Goal: Task Accomplishment & Management: Complete application form

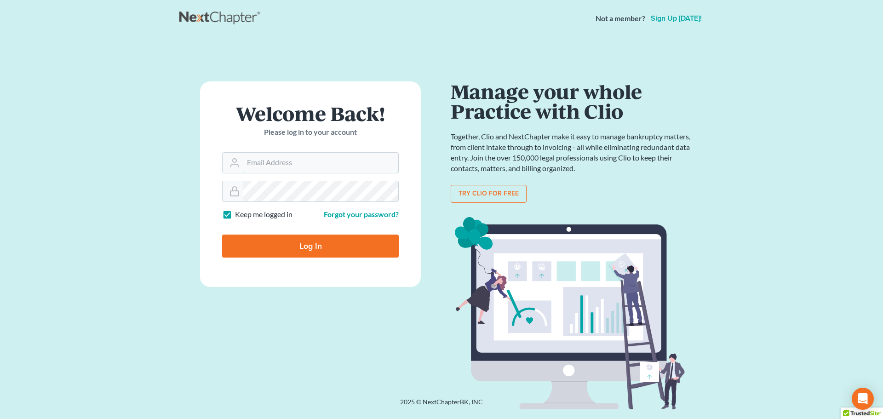
type input "[EMAIL_ADDRESS][DOMAIN_NAME]"
click at [272, 251] on input "Log In" at bounding box center [310, 246] width 177 height 23
type input "Thinking..."
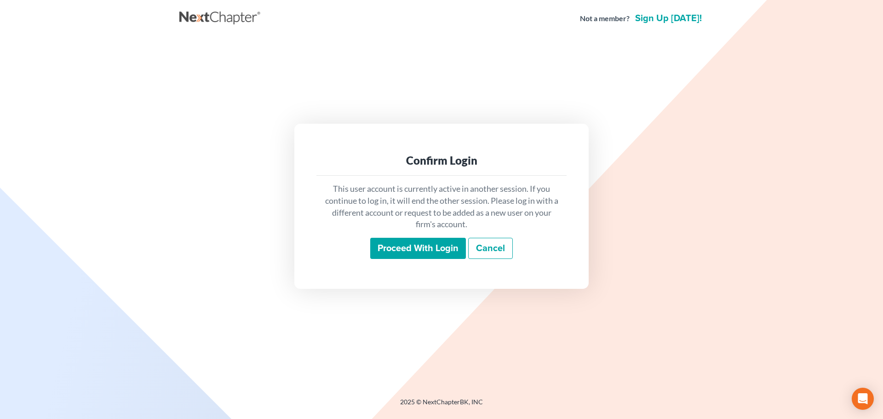
click at [416, 242] on input "Proceed with login" at bounding box center [418, 248] width 96 height 21
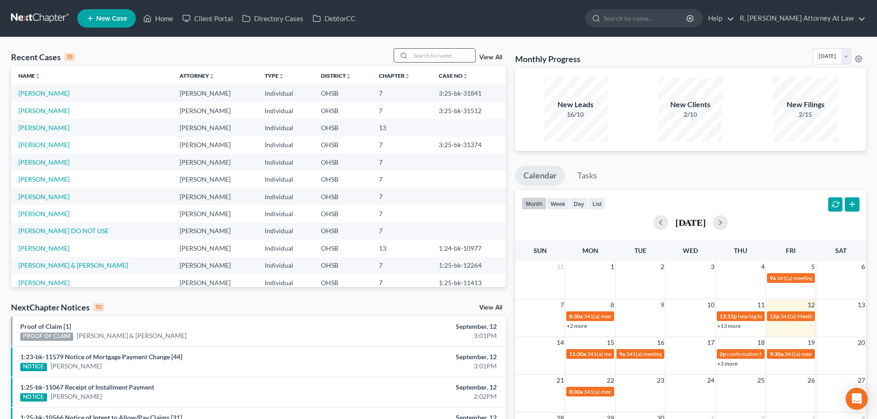
click at [423, 51] on input "search" at bounding box center [442, 55] width 64 height 13
type input "[GEOGRAPHIC_DATA]"
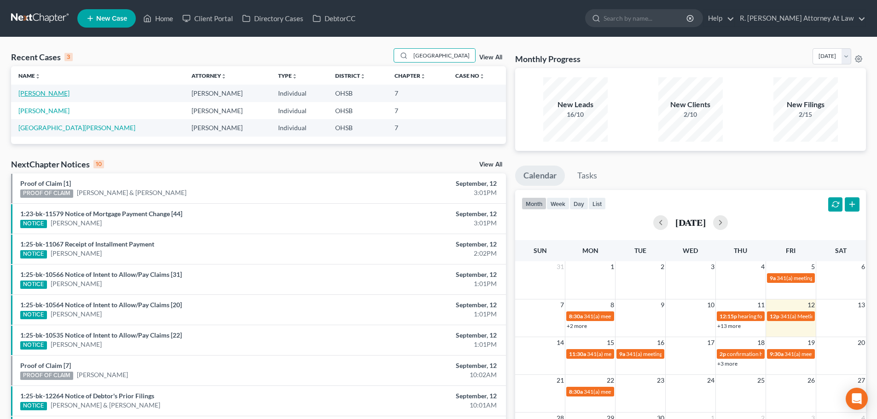
click at [50, 90] on link "[PERSON_NAME]" at bounding box center [43, 93] width 51 height 8
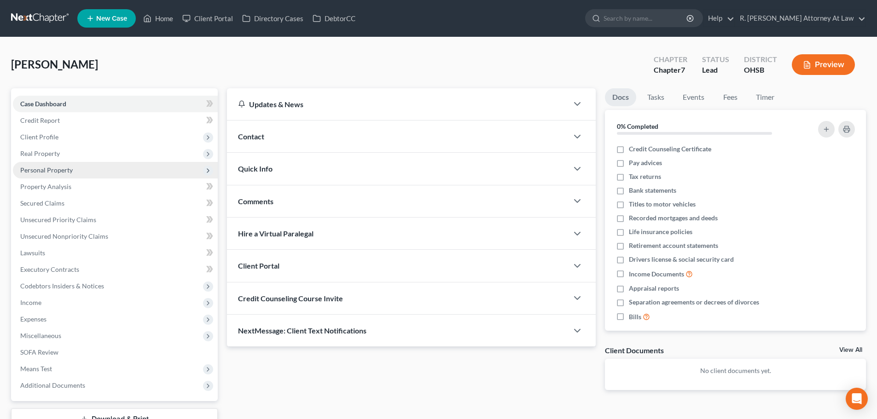
click at [51, 176] on span "Personal Property" at bounding box center [115, 170] width 205 height 17
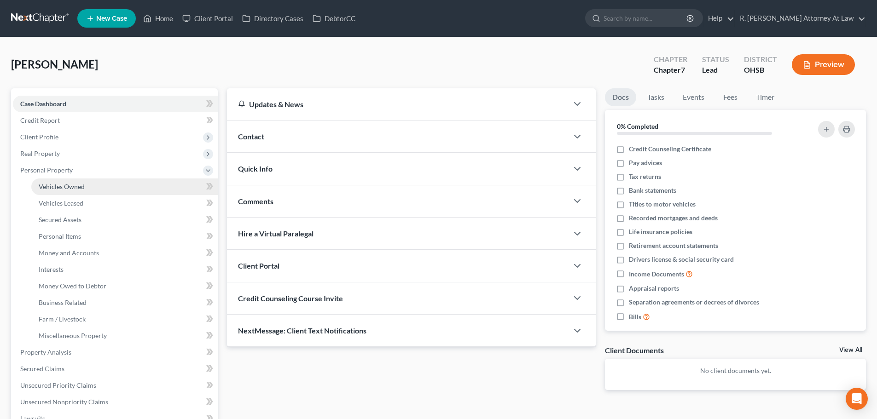
click at [57, 183] on span "Vehicles Owned" at bounding box center [62, 187] width 46 height 8
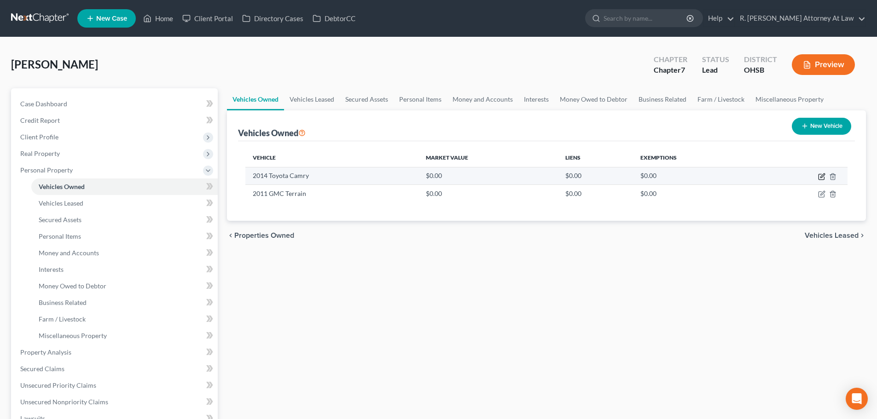
click at [818, 176] on icon "button" at bounding box center [821, 177] width 6 height 6
select select "0"
select select "12"
select select "2"
select select "0"
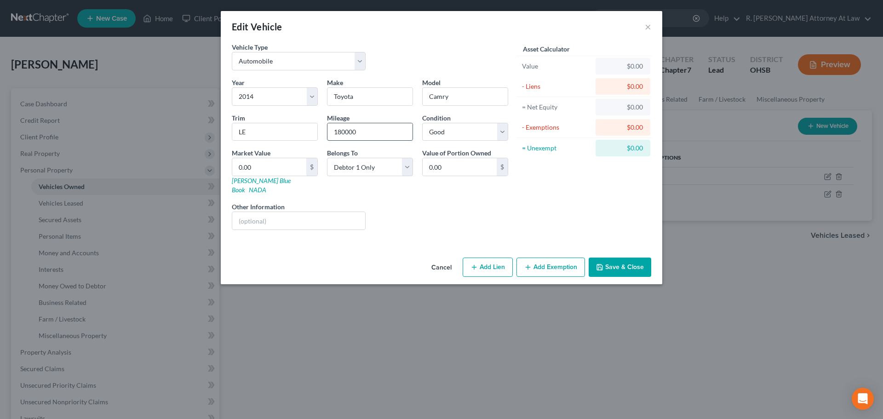
click at [377, 134] on input "180000" at bounding box center [370, 131] width 85 height 17
type input "1"
type input "200000"
click at [600, 264] on icon "button" at bounding box center [599, 267] width 7 height 7
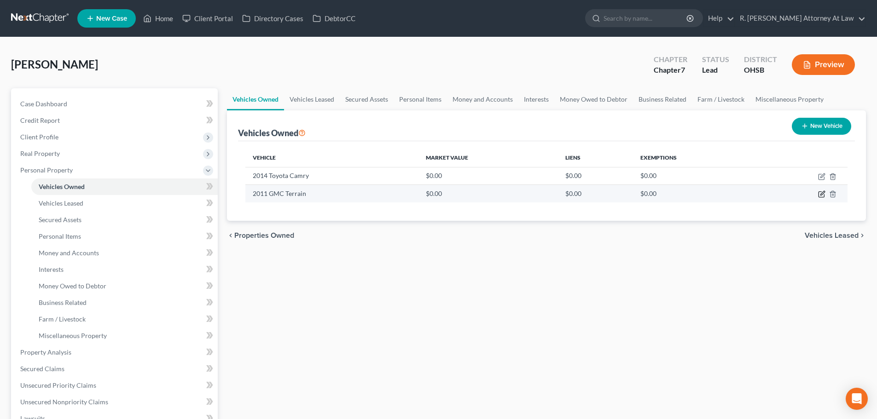
click at [818, 192] on icon "button" at bounding box center [821, 193] width 7 height 7
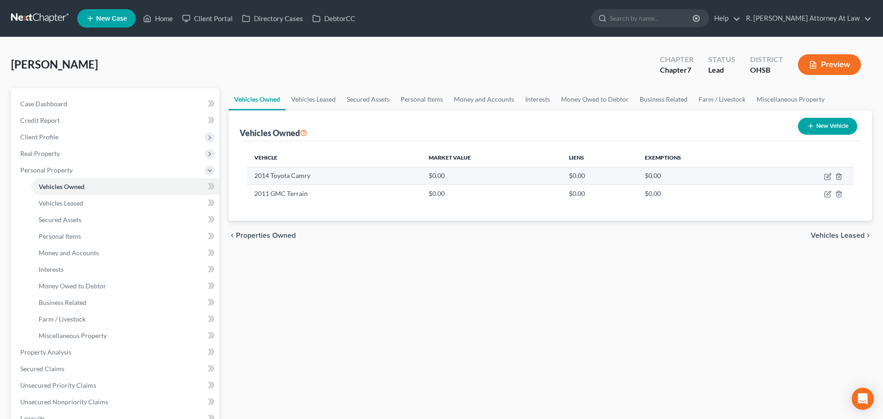
select select "0"
select select "15"
select select "2"
select select "0"
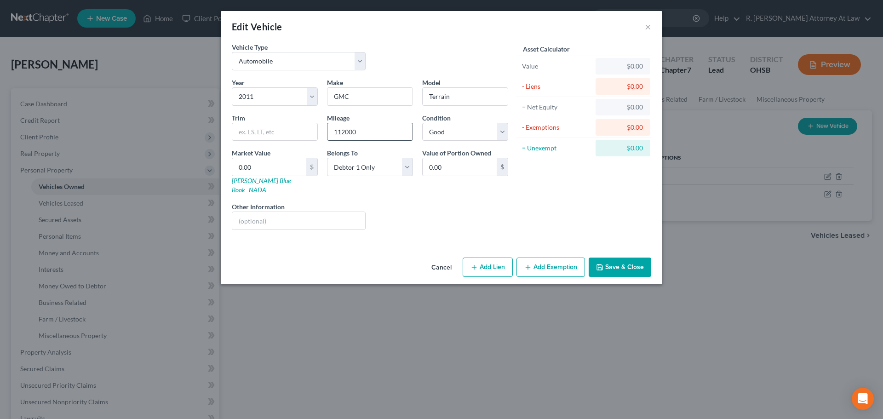
click at [366, 135] on input "112000" at bounding box center [370, 131] width 85 height 17
type input "1"
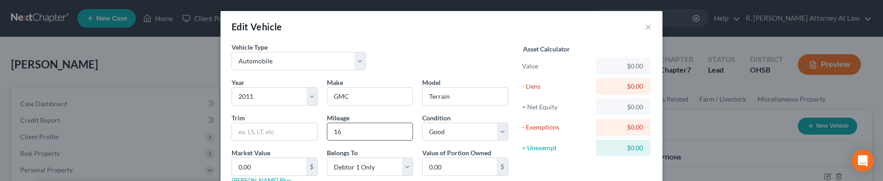
click at [346, 135] on input "16" at bounding box center [369, 131] width 85 height 17
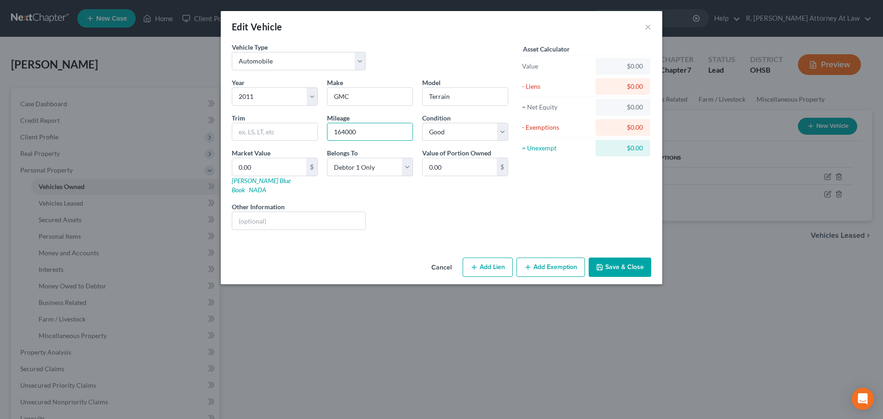
type input "164000"
click at [611, 258] on button "Save & Close" at bounding box center [620, 267] width 63 height 19
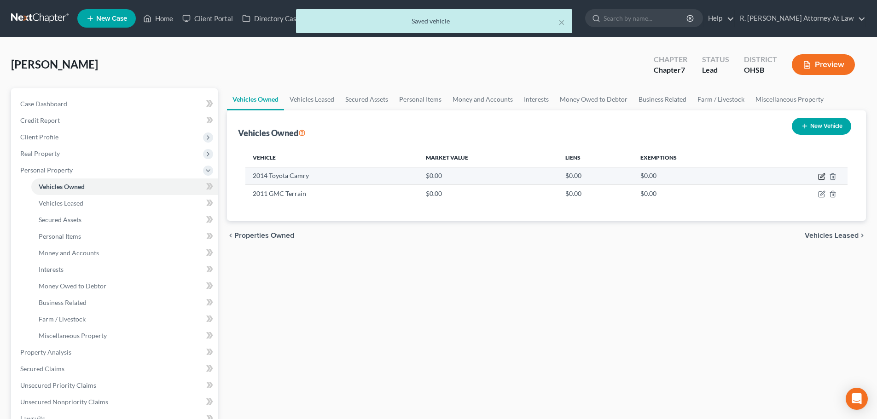
click at [820, 177] on icon "button" at bounding box center [821, 176] width 7 height 7
select select "0"
select select "12"
select select "2"
select select "0"
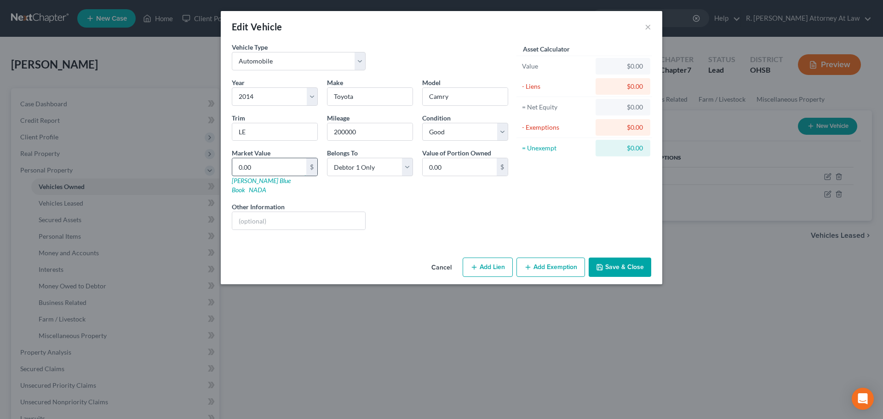
click at [277, 171] on input "0.00" at bounding box center [269, 166] width 74 height 17
click at [269, 212] on input "text" at bounding box center [298, 220] width 133 height 17
type input "kbb Toyota Camry 6517// overheating issues//"
click at [261, 165] on input "0.00" at bounding box center [269, 166] width 74 height 17
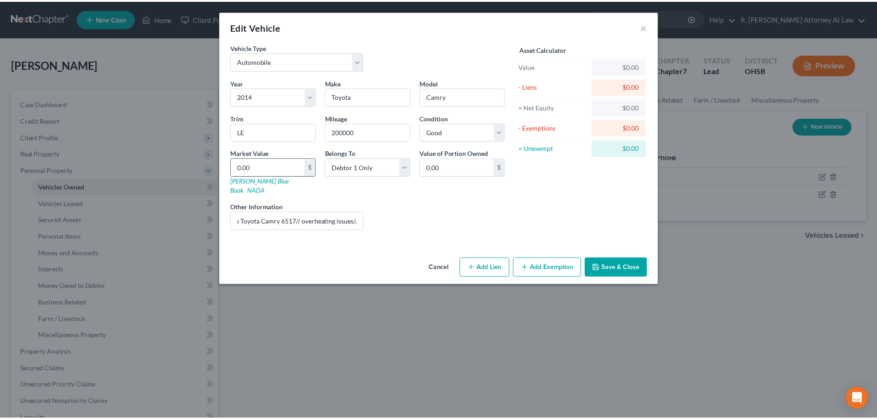
scroll to position [0, 0]
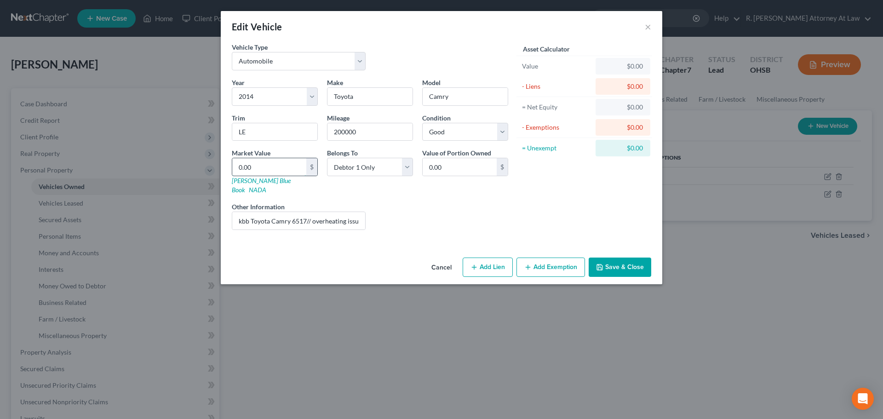
type input "6"
type input "6.00"
type input "65"
type input "65.00"
type input "651"
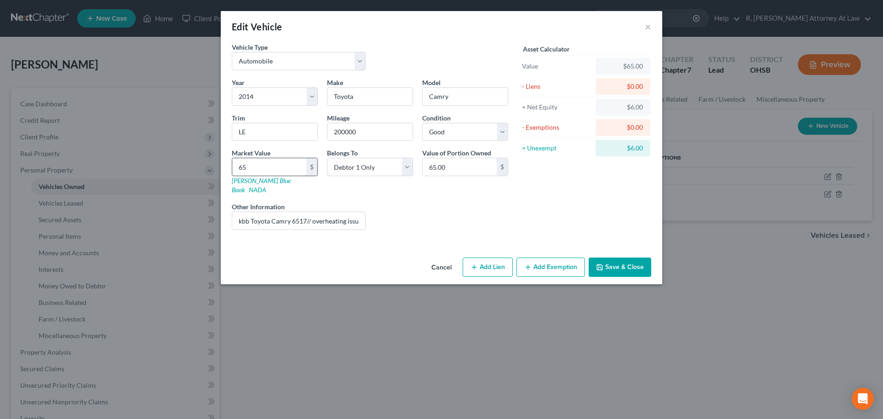
type input "651.00"
type input "6517"
type input "6,517.00"
type input "6,517"
click at [613, 258] on button "Save & Close" at bounding box center [620, 267] width 63 height 19
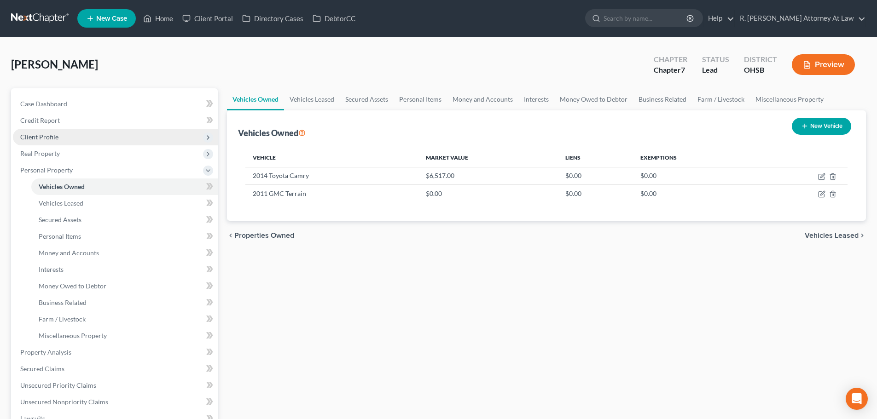
click at [42, 135] on span "Client Profile" at bounding box center [39, 137] width 38 height 8
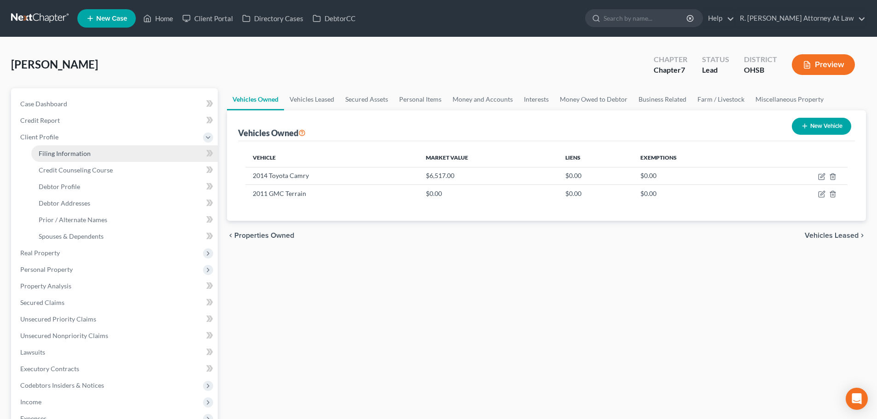
click at [53, 151] on span "Filing Information" at bounding box center [65, 154] width 52 height 8
select select "1"
select select "0"
select select "36"
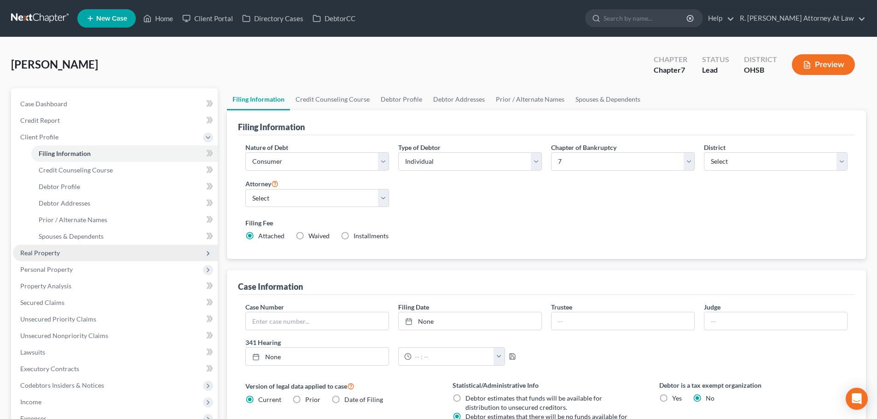
click at [52, 255] on span "Real Property" at bounding box center [40, 253] width 40 height 8
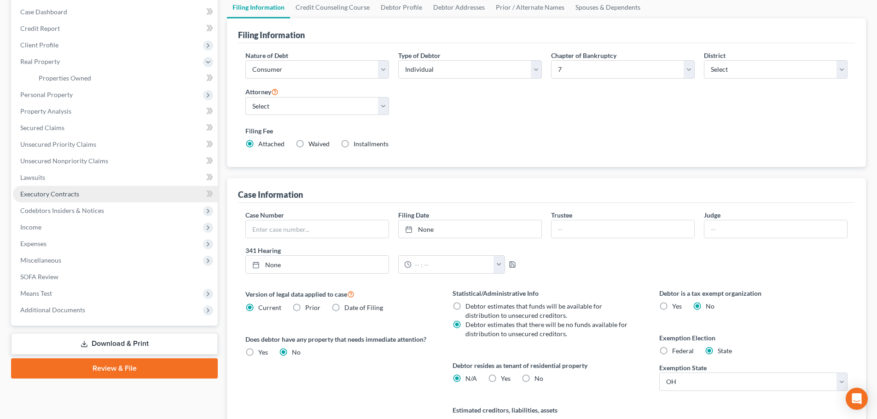
scroll to position [46, 0]
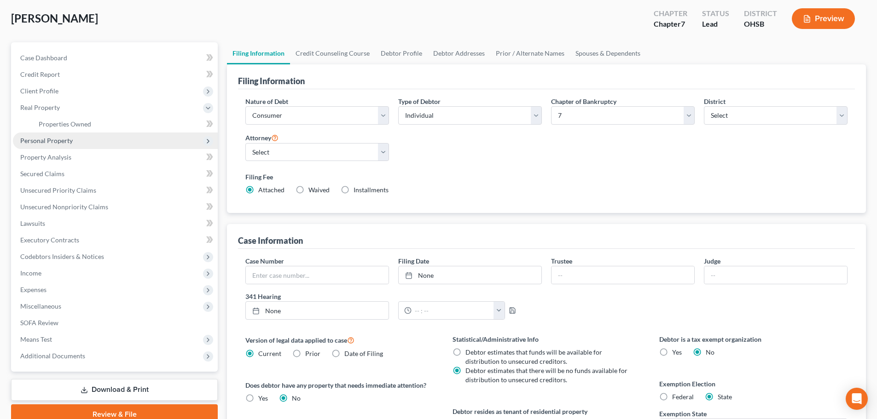
click at [55, 138] on span "Personal Property" at bounding box center [46, 141] width 52 height 8
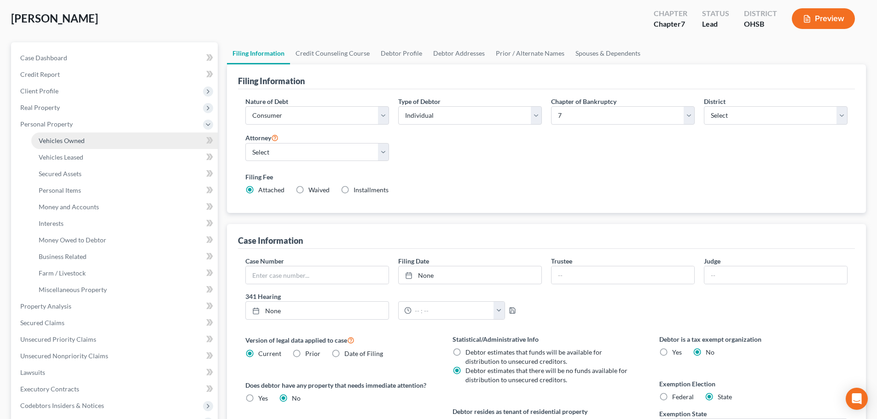
click at [58, 139] on span "Vehicles Owned" at bounding box center [62, 141] width 46 height 8
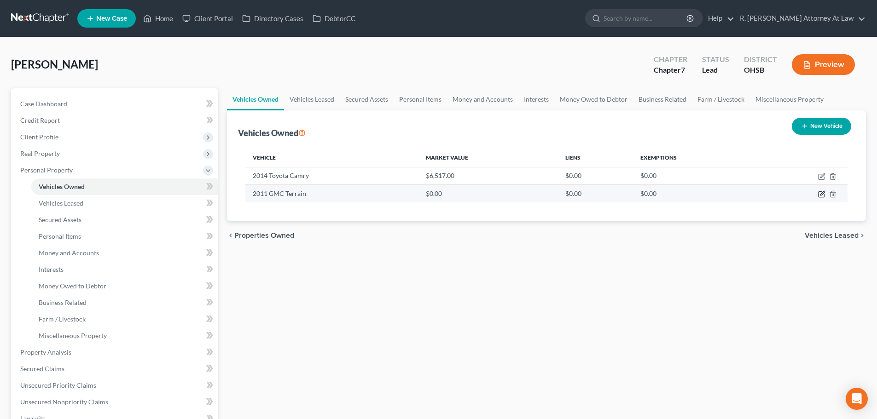
click at [820, 194] on icon "button" at bounding box center [821, 193] width 7 height 7
select select "0"
select select "15"
select select "2"
select select "0"
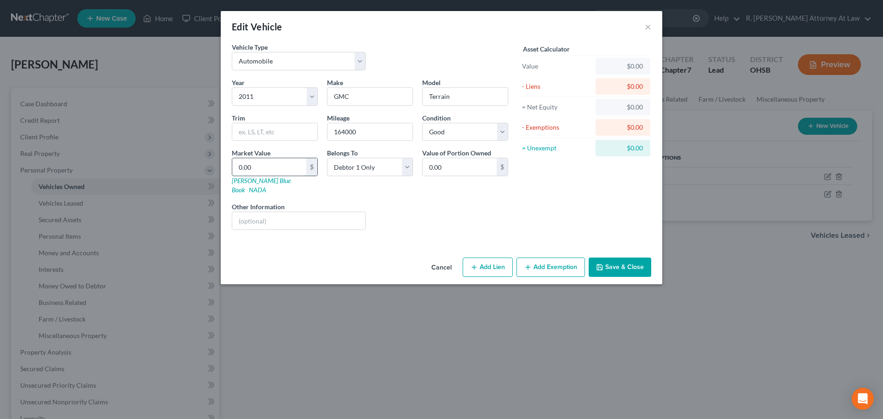
click at [257, 167] on input "0.00" at bounding box center [269, 166] width 74 height 17
type input "3"
type input "3.00"
type input "39"
type input "39.00"
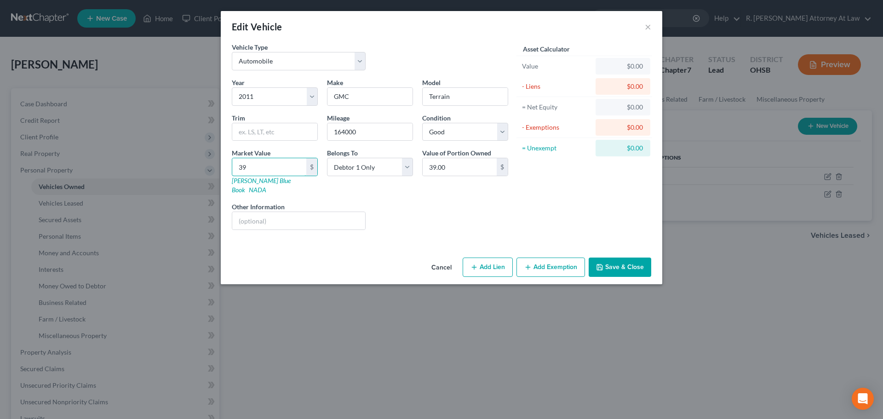
type input "393"
type input "393.00"
type input "3931"
type input "3,931.00"
type input "3,931"
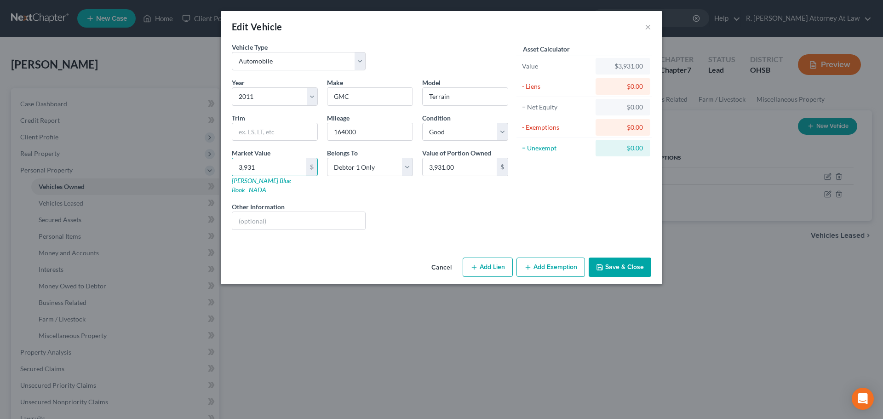
click at [610, 259] on button "Save & Close" at bounding box center [620, 267] width 63 height 19
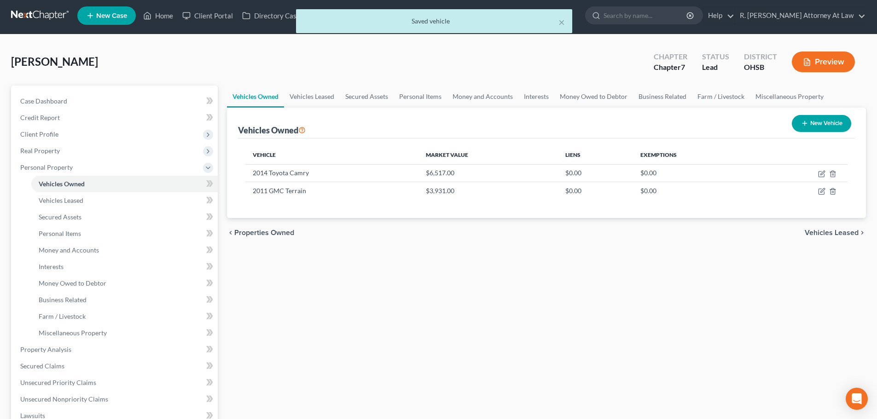
scroll to position [46, 0]
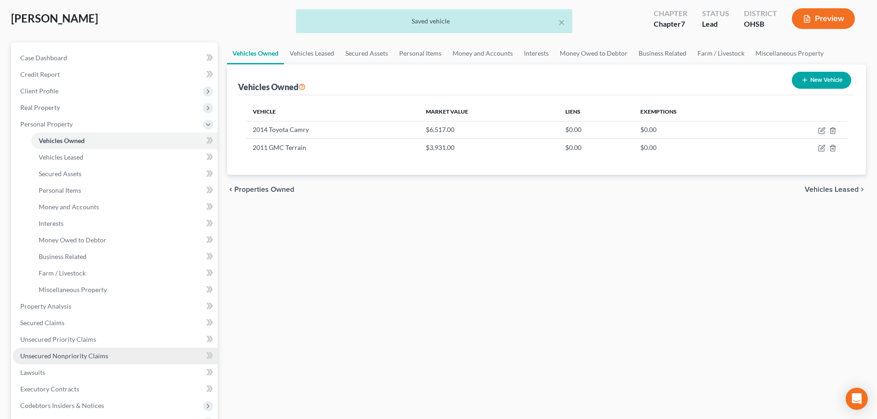
click at [54, 358] on span "Unsecured Nonpriority Claims" at bounding box center [64, 356] width 88 height 8
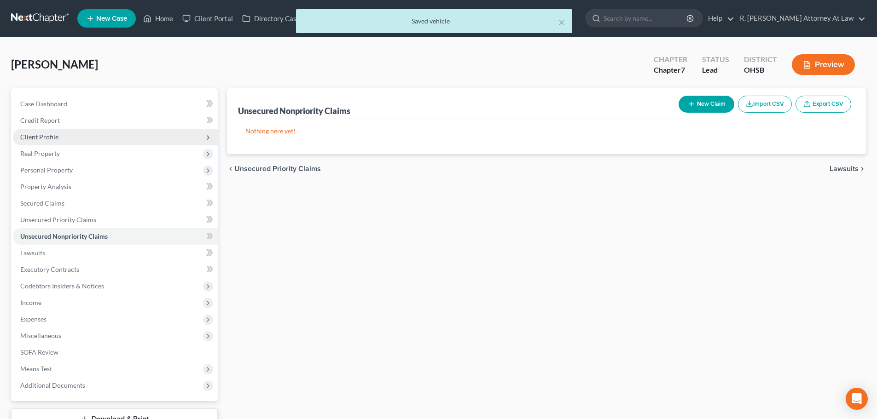
click at [42, 136] on span "Client Profile" at bounding box center [39, 137] width 38 height 8
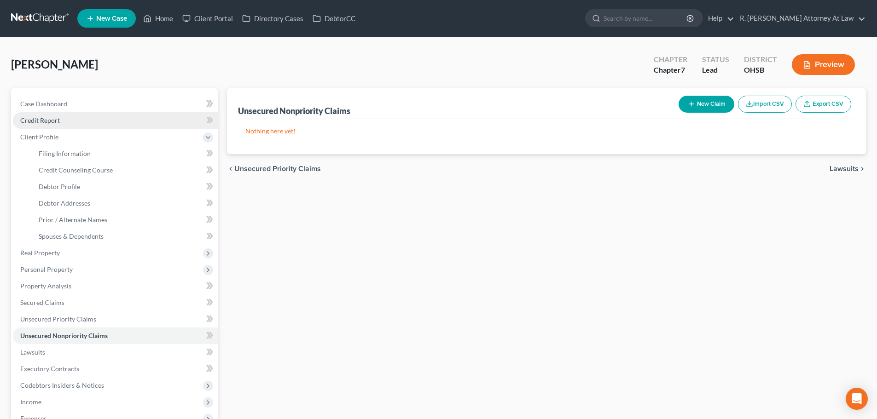
click at [41, 122] on span "Credit Report" at bounding box center [40, 120] width 40 height 8
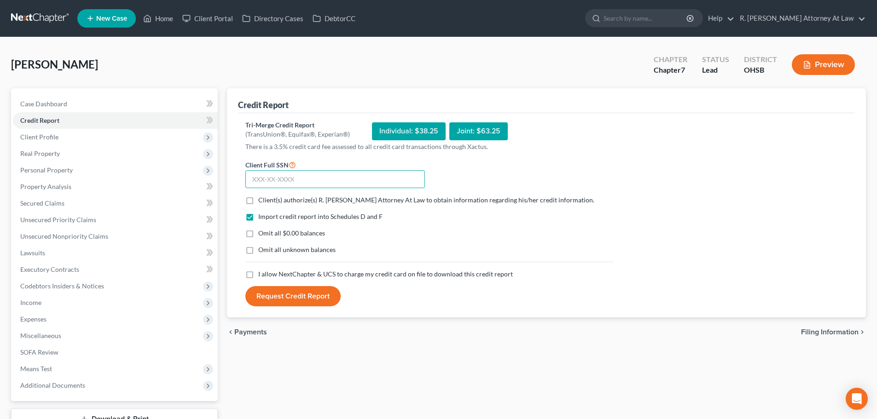
click at [266, 177] on input "text" at bounding box center [334, 179] width 179 height 18
type input "289-92-5474"
click at [258, 200] on label "Client(s) authorize(s) R. [PERSON_NAME] Attorney At Law to obtain information r…" at bounding box center [426, 200] width 336 height 9
click at [262, 200] on input "Client(s) authorize(s) R. [PERSON_NAME] Attorney At Law to obtain information r…" at bounding box center [265, 199] width 6 height 6
checkbox input "true"
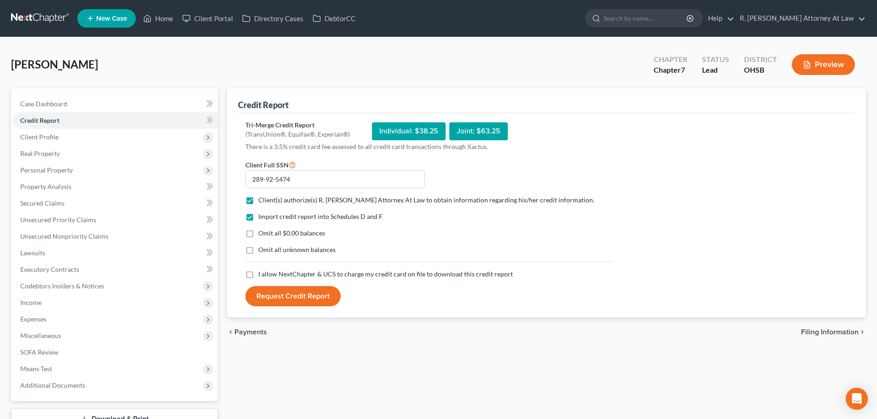
drag, startPoint x: 248, startPoint y: 271, endPoint x: 256, endPoint y: 281, distance: 12.4
click at [258, 271] on label "I allow NextChapter & UCS to charge my credit card on file to download this cre…" at bounding box center [385, 274] width 254 height 9
click at [262, 271] on input "I allow NextChapter & UCS to charge my credit card on file to download this cre…" at bounding box center [265, 273] width 6 height 6
checkbox input "true"
click at [269, 295] on button "Request Credit Report" at bounding box center [292, 296] width 95 height 20
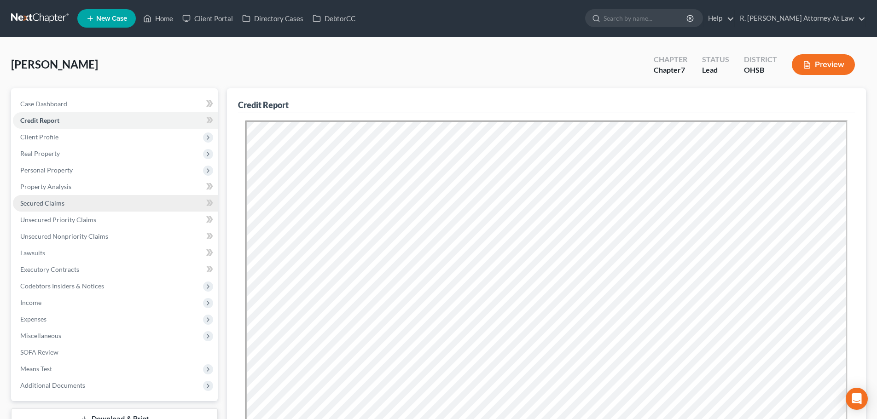
click at [68, 201] on link "Secured Claims" at bounding box center [115, 203] width 205 height 17
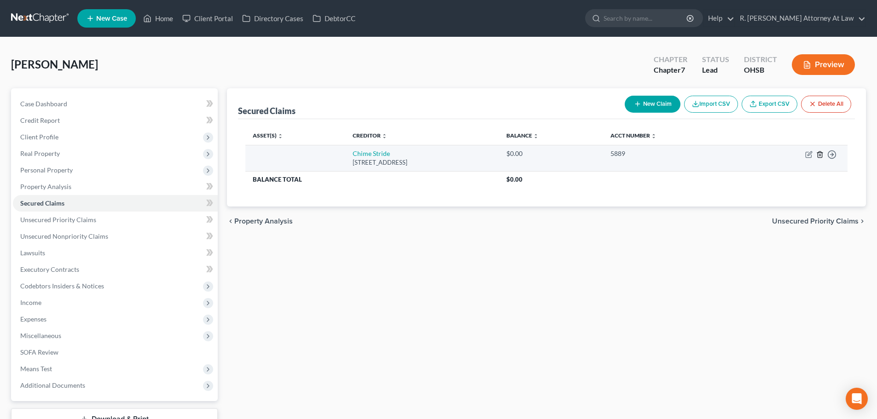
click at [819, 156] on line "button" at bounding box center [819, 155] width 0 height 2
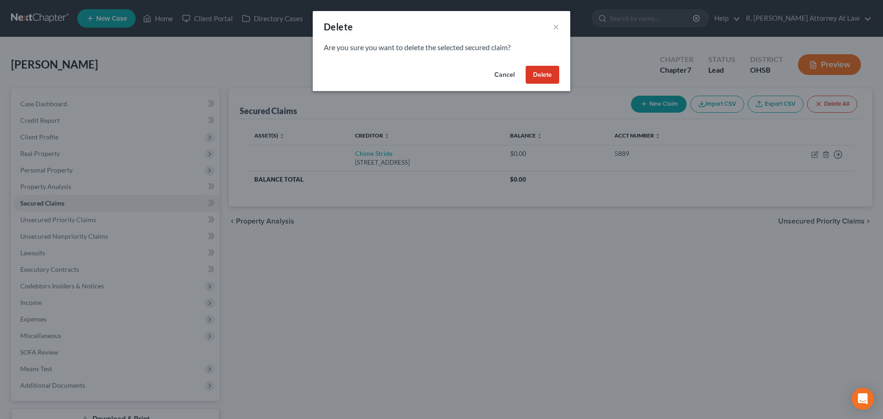
click at [461, 81] on div "Cancel Delete" at bounding box center [442, 76] width 258 height 29
click at [459, 108] on div "Delete × Are you sure you want to delete the selected secured claim? Cancel Del…" at bounding box center [441, 209] width 883 height 419
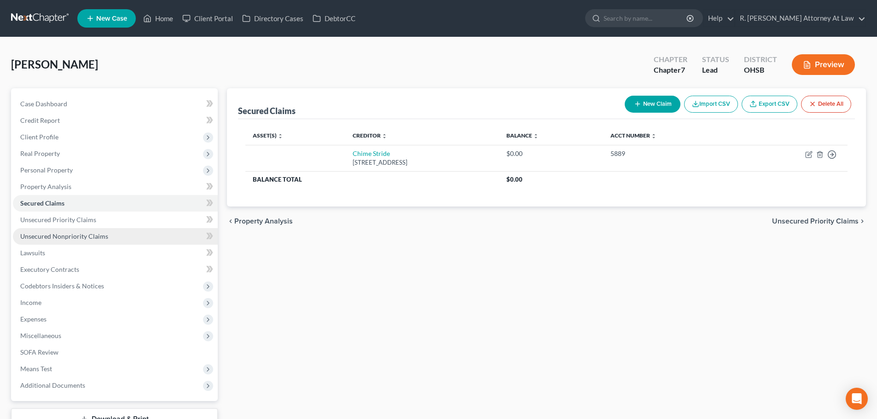
click at [44, 233] on span "Unsecured Nonpriority Claims" at bounding box center [64, 236] width 88 height 8
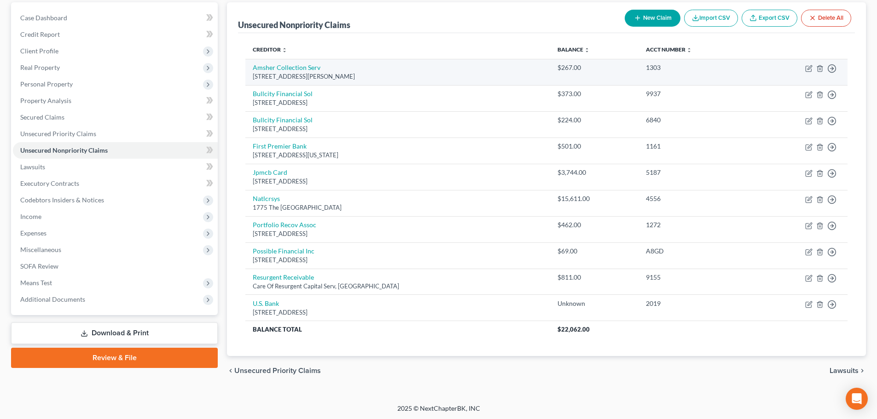
scroll to position [87, 0]
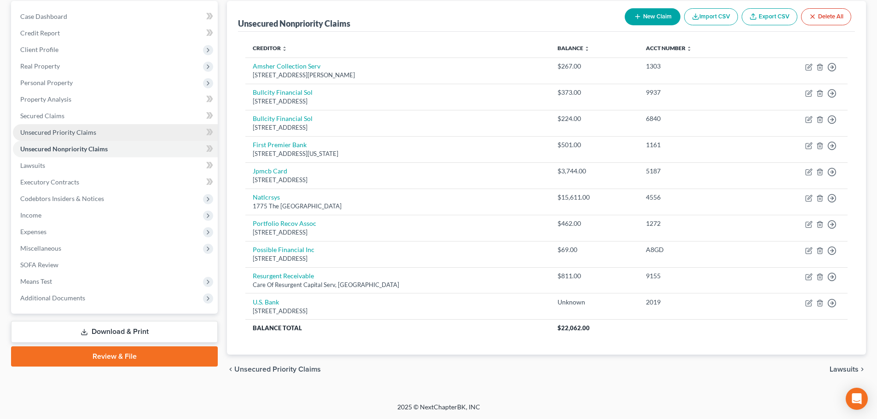
click at [36, 130] on span "Unsecured Priority Claims" at bounding box center [58, 132] width 76 height 8
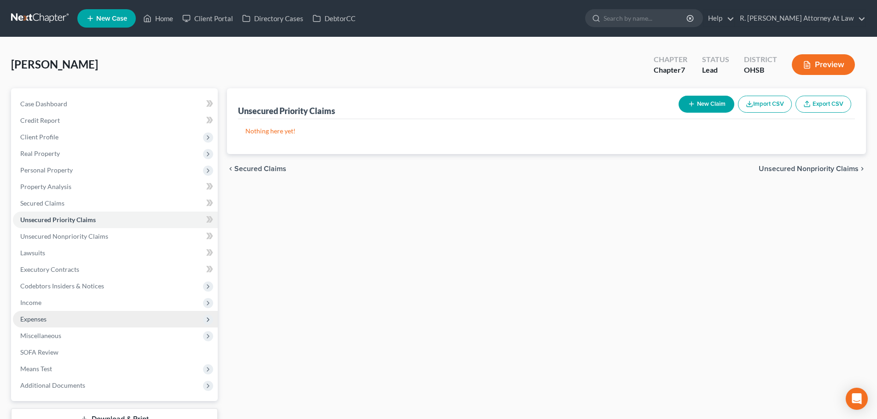
click at [27, 324] on span "Expenses" at bounding box center [115, 319] width 205 height 17
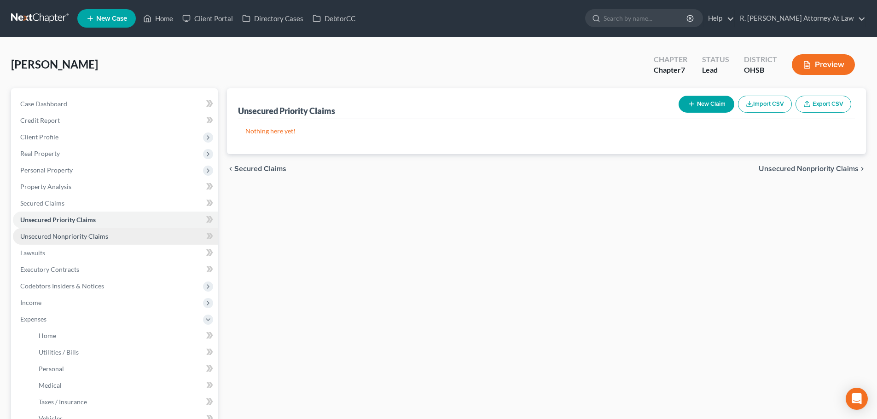
click at [99, 234] on span "Unsecured Nonpriority Claims" at bounding box center [64, 236] width 88 height 8
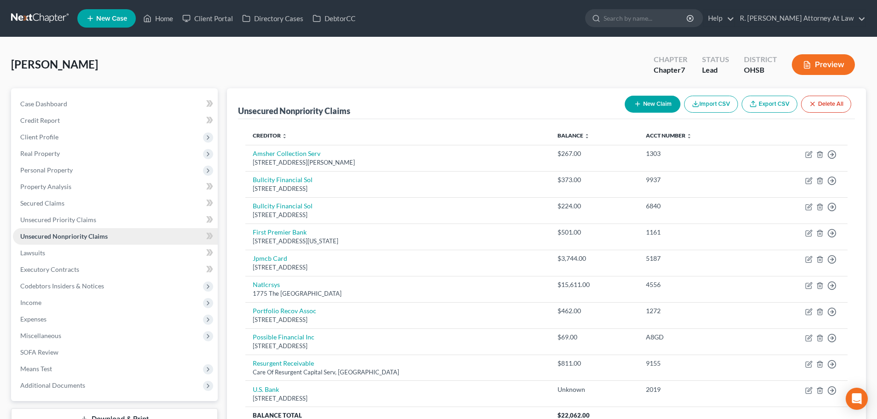
click at [53, 238] on span "Unsecured Nonpriority Claims" at bounding box center [63, 236] width 87 height 8
click at [637, 106] on icon "button" at bounding box center [637, 103] width 7 height 7
select select "0"
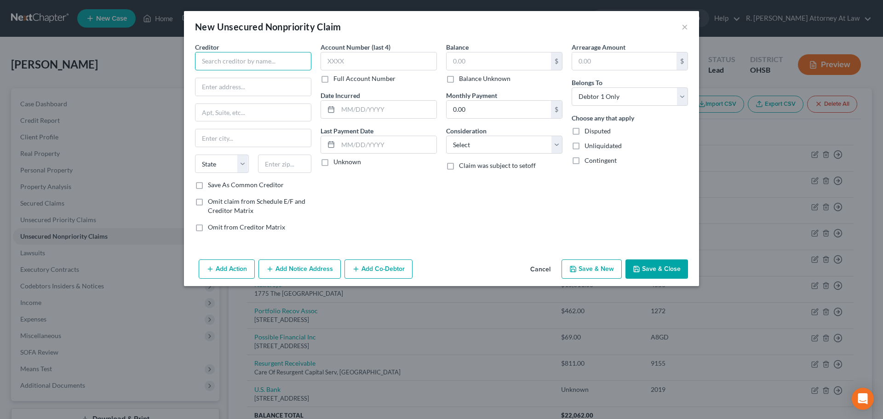
click at [209, 65] on input "text" at bounding box center [253, 61] width 116 height 18
type input "Charter Communication"
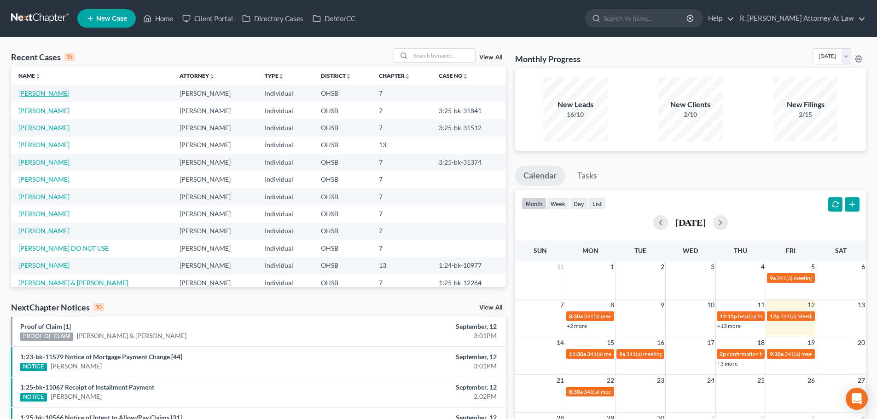
click at [35, 95] on link "[PERSON_NAME]" at bounding box center [43, 93] width 51 height 8
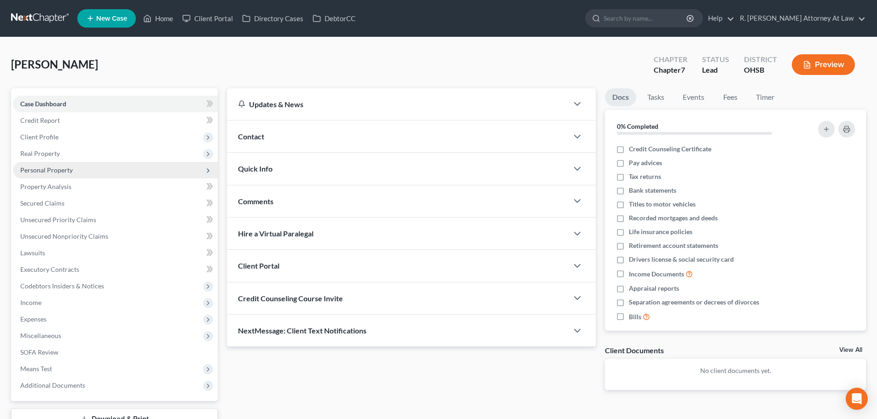
click at [40, 166] on span "Personal Property" at bounding box center [46, 170] width 52 height 8
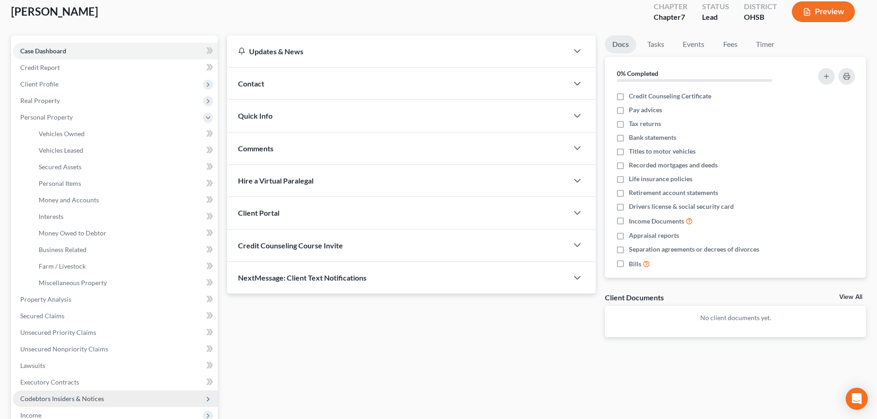
scroll to position [184, 0]
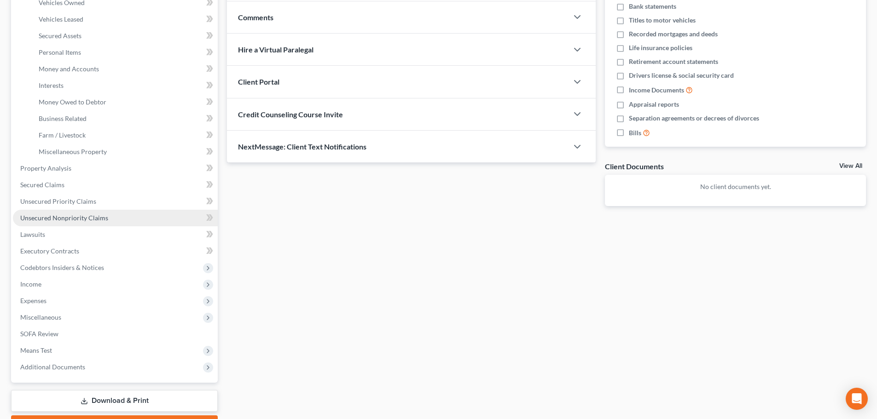
click at [71, 214] on span "Unsecured Nonpriority Claims" at bounding box center [64, 218] width 88 height 8
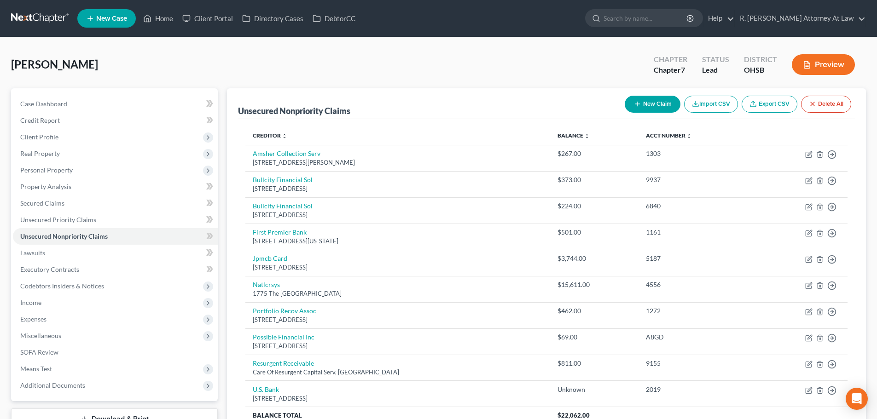
click at [634, 104] on icon "button" at bounding box center [637, 103] width 7 height 7
select select "0"
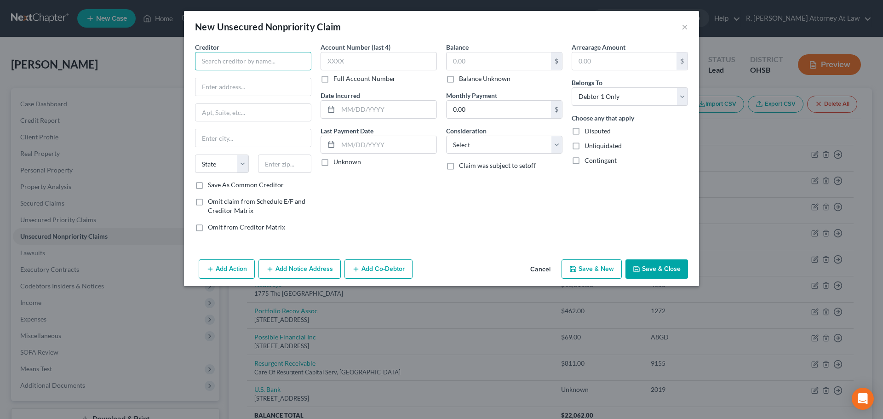
click at [227, 65] on input "text" at bounding box center [253, 61] width 116 height 18
type input "Charter Communication"
click at [351, 65] on input "text" at bounding box center [379, 61] width 116 height 18
click at [661, 265] on button "Save & Close" at bounding box center [657, 269] width 63 height 19
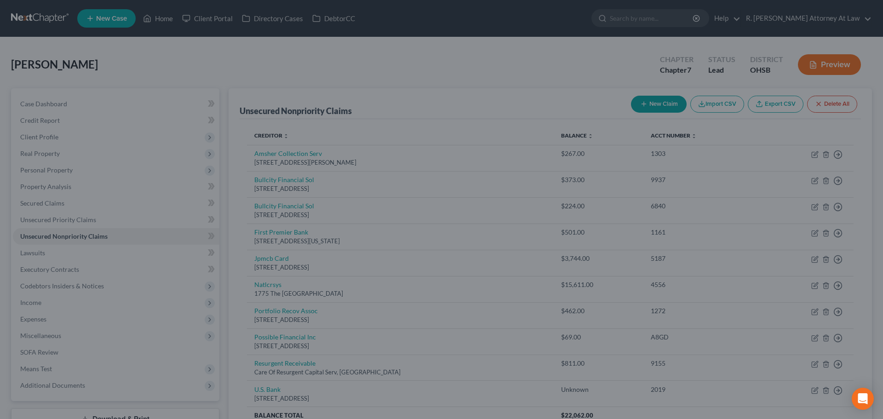
type input "0.00"
